Goal: Task Accomplishment & Management: Manage account settings

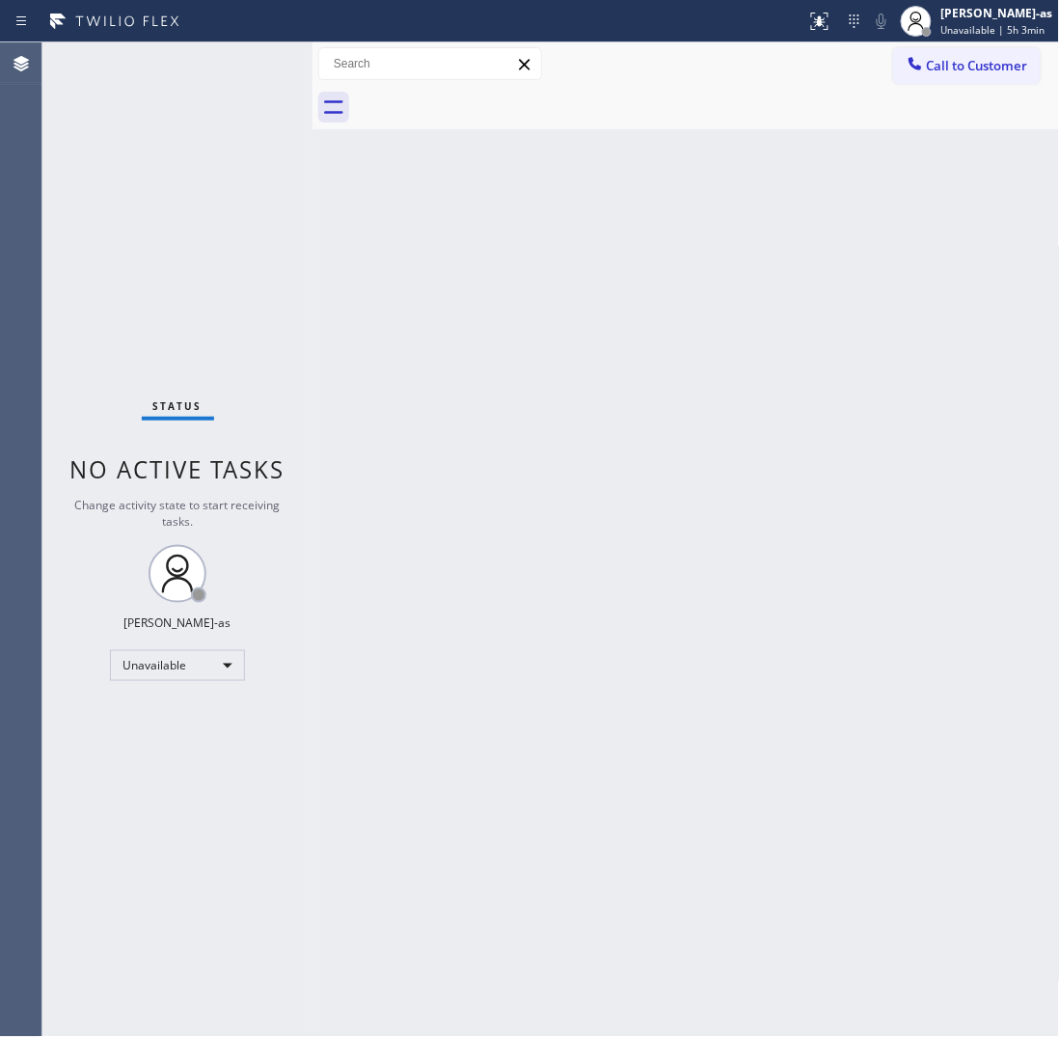
drag, startPoint x: 191, startPoint y: 349, endPoint x: 285, endPoint y: 309, distance: 102.8
click at [213, 344] on div "Status No active tasks Change activity state to start receiving tasks. [PERSON_…" at bounding box center [177, 539] width 270 height 994
click at [344, 567] on div "Back to Dashboard Change Sender ID Customers Technicians Select a contact Outbo…" at bounding box center [685, 539] width 747 height 994
click at [532, 273] on div "Back to Dashboard Change Sender ID Customers Technicians Select a contact Outbo…" at bounding box center [685, 539] width 747 height 994
click at [478, 484] on div "Back to Dashboard Change Sender ID Customers Technicians Select a contact Outbo…" at bounding box center [685, 539] width 747 height 994
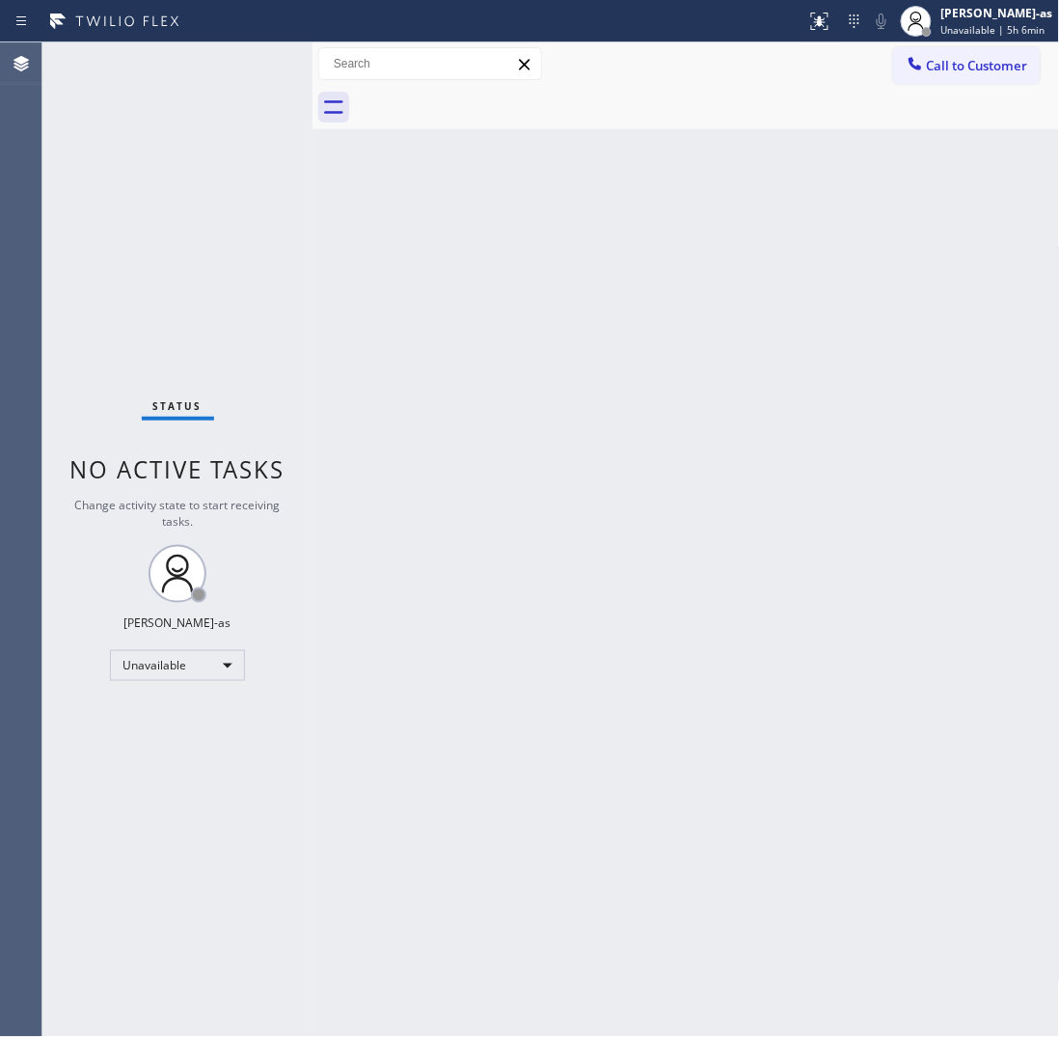
click at [401, 243] on div "Back to Dashboard Change Sender ID Customers Technicians Select a contact Outbo…" at bounding box center [685, 539] width 747 height 994
drag, startPoint x: 301, startPoint y: 277, endPoint x: 440, endPoint y: 21, distance: 290.9
click at [325, 271] on div "Status No active tasks Change activity state to start receiving tasks. [PERSON_…" at bounding box center [550, 539] width 1017 height 994
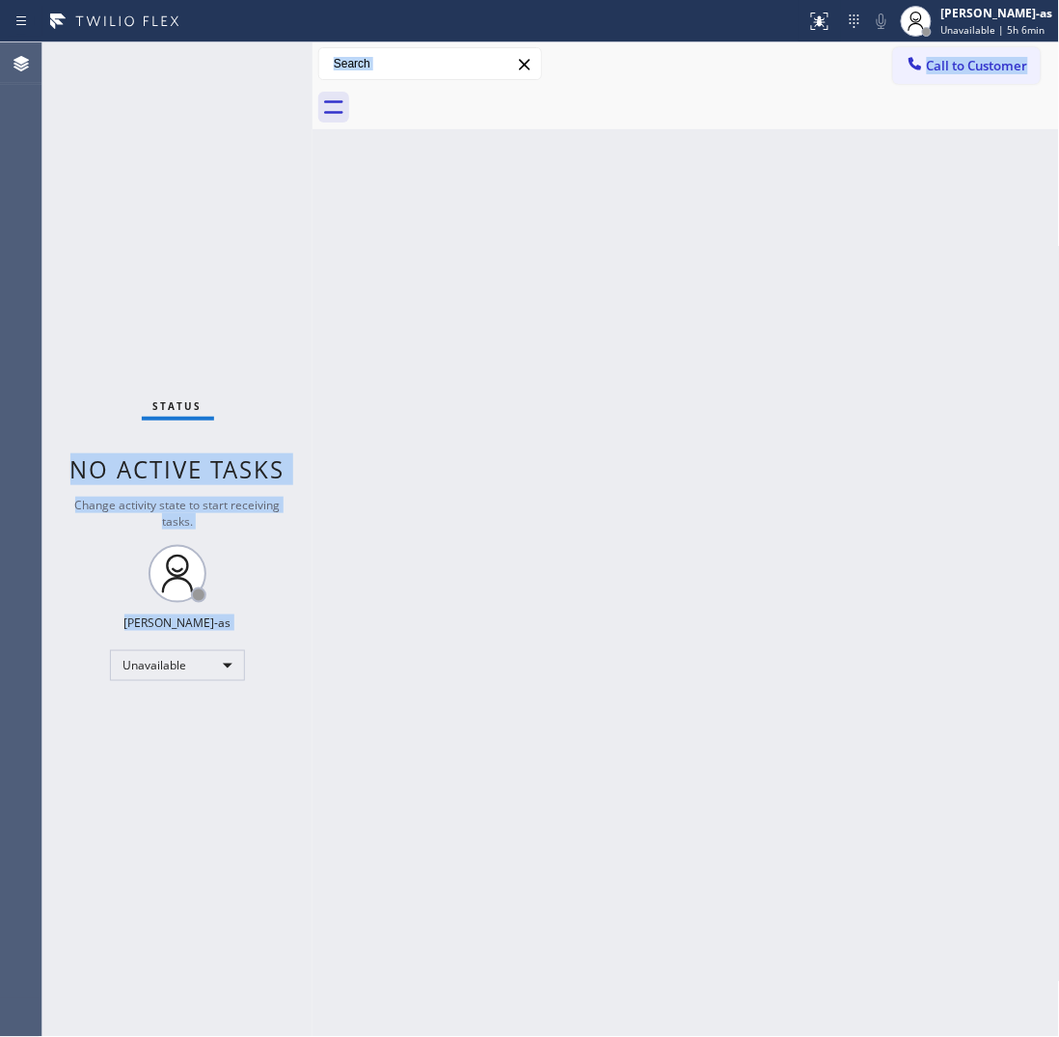
click at [402, 437] on div "Back to Dashboard Change Sender ID Customers Technicians Select a contact Outbo…" at bounding box center [685, 539] width 747 height 994
click at [179, 658] on div "Unavailable" at bounding box center [177, 665] width 135 height 31
click at [188, 690] on li "Offline" at bounding box center [176, 691] width 131 height 23
click at [984, 24] on span "Offline | 1s" at bounding box center [967, 30] width 53 height 14
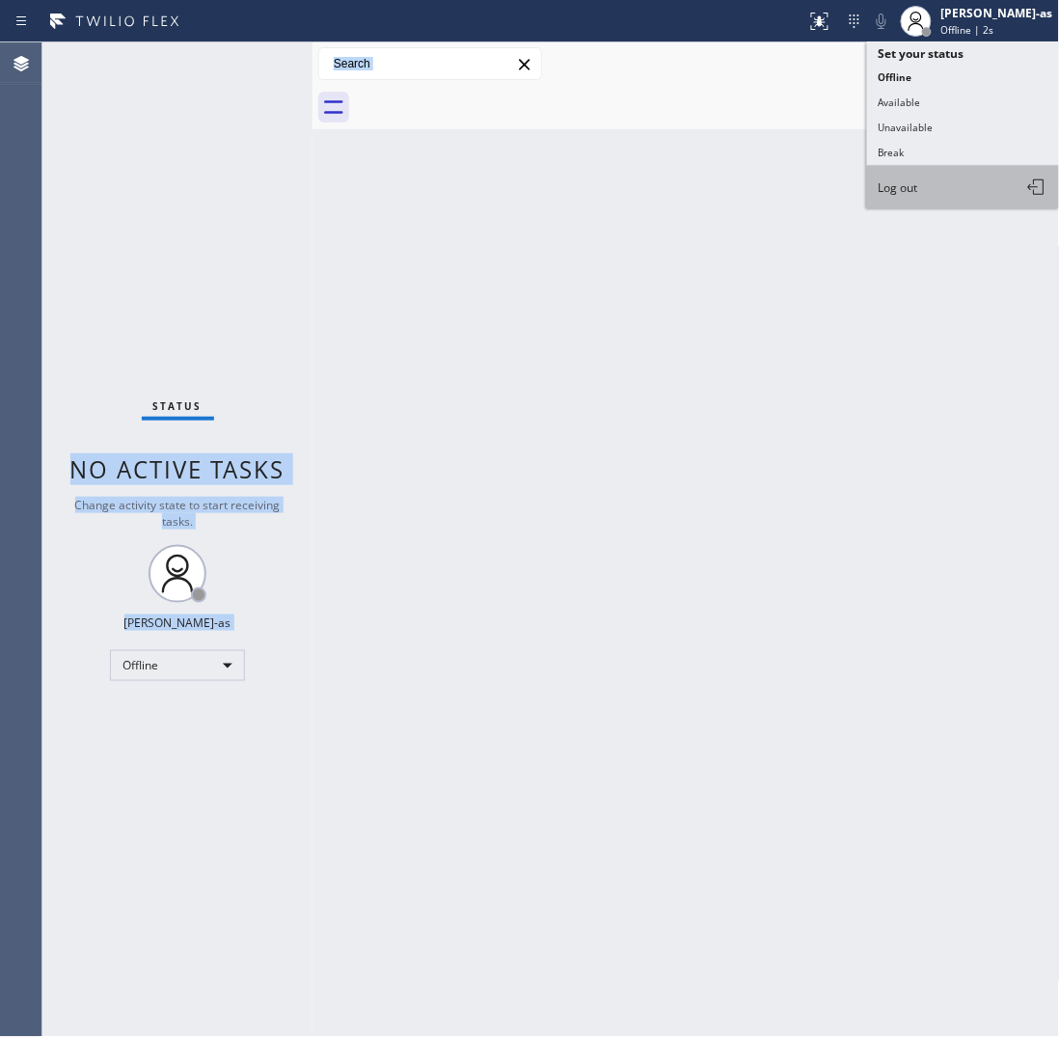
click at [950, 189] on button "Log out" at bounding box center [963, 187] width 193 height 42
